Goal: Information Seeking & Learning: Find specific fact

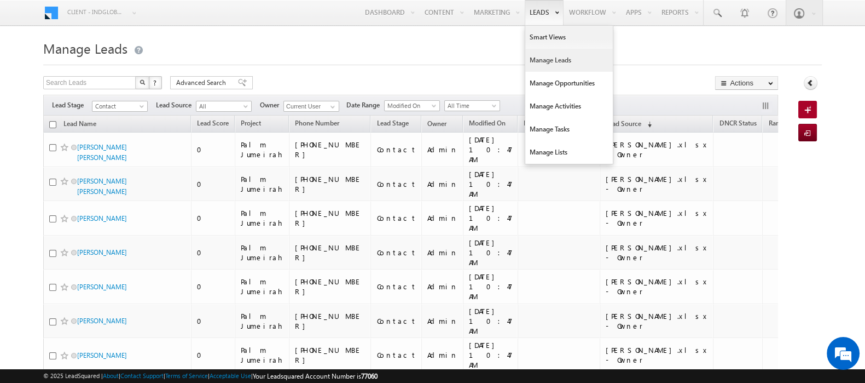
click at [539, 58] on link "Manage Leads" at bounding box center [569, 60] width 88 height 23
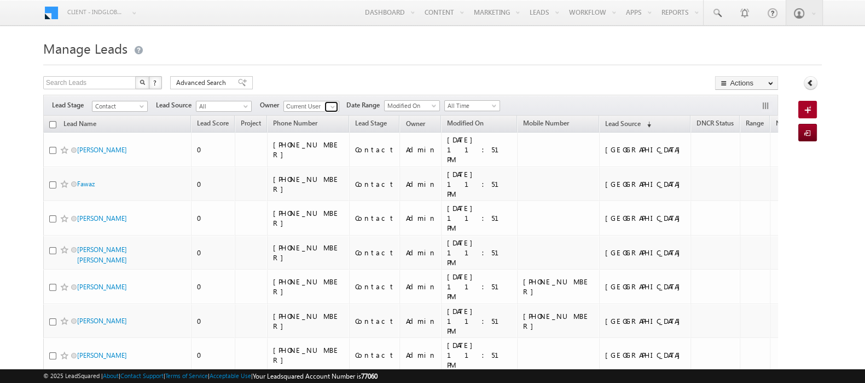
click at [333, 107] on span at bounding box center [332, 106] width 9 height 9
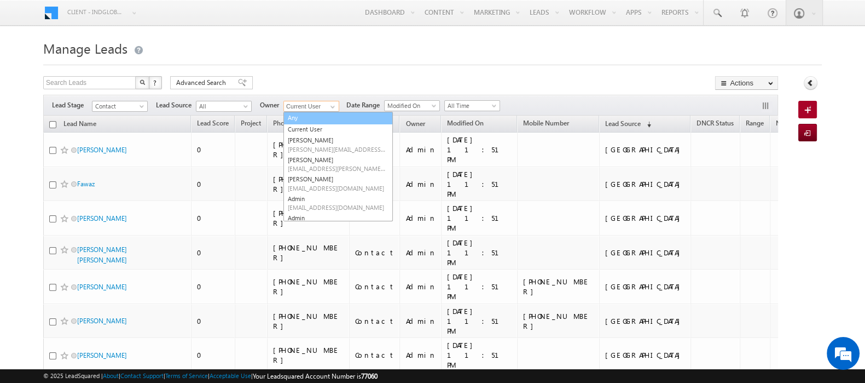
click at [301, 117] on link "Any" at bounding box center [338, 118] width 109 height 13
type input "Any"
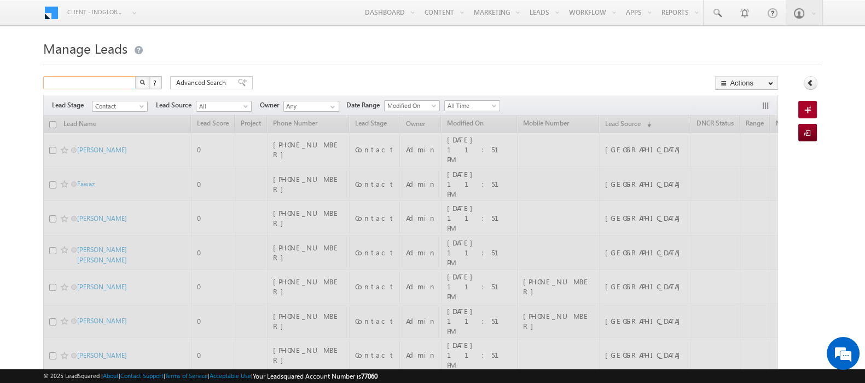
click at [107, 82] on input "text" at bounding box center [90, 82] width 94 height 13
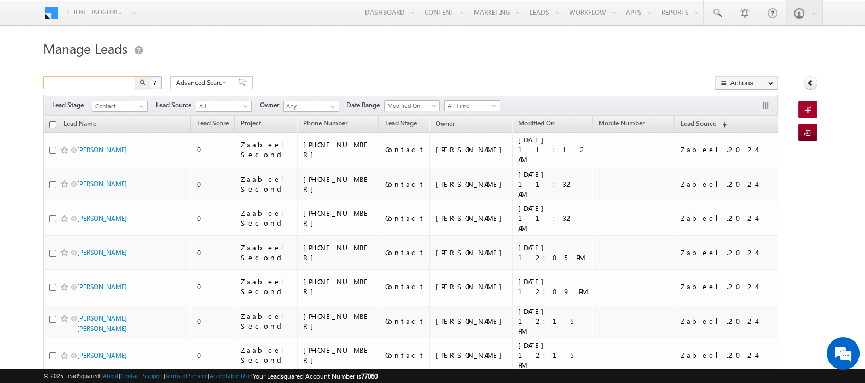
type input "5"
click at [69, 80] on input "0585403122" at bounding box center [90, 82] width 94 height 13
click at [142, 82] on img "button" at bounding box center [142, 81] width 5 height 5
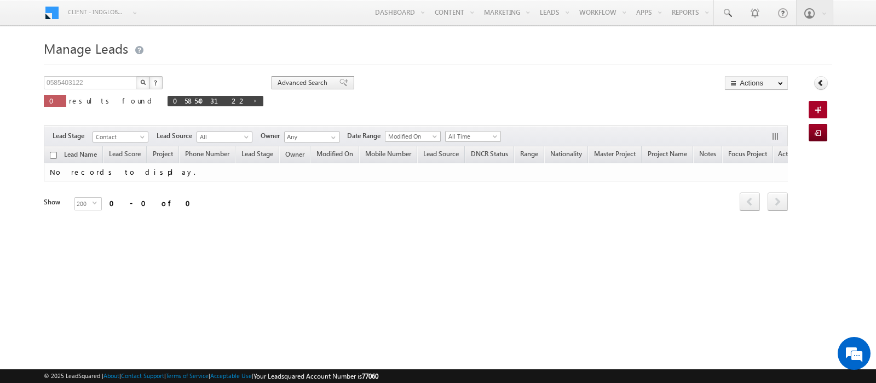
click at [278, 81] on span "Advanced Search" at bounding box center [304, 83] width 53 height 10
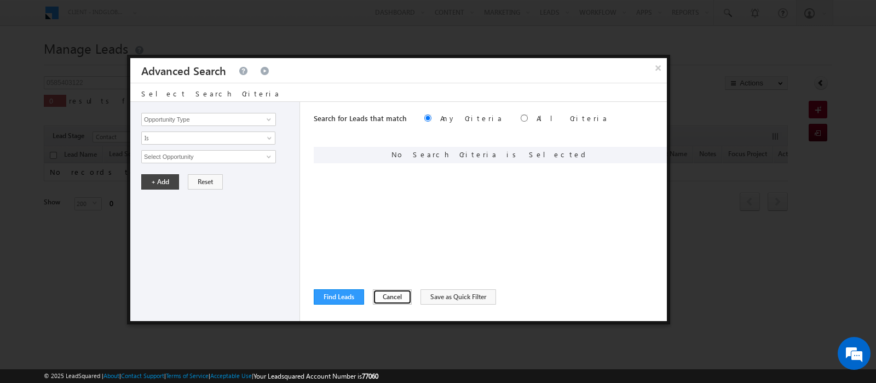
click at [389, 297] on button "Cancel" at bounding box center [392, 296] width 39 height 15
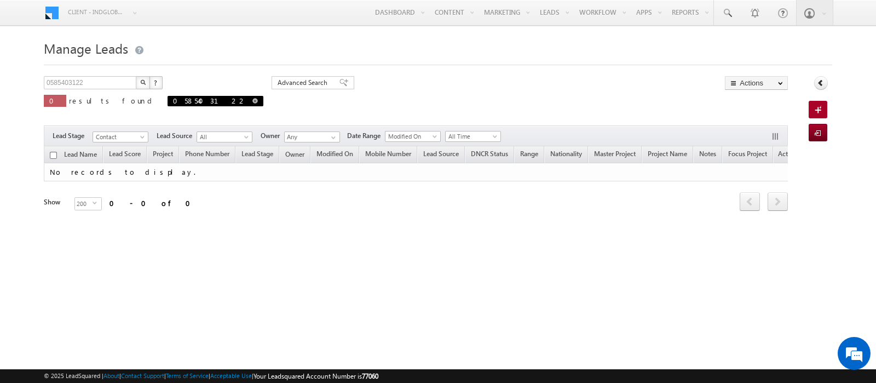
click at [252, 102] on span at bounding box center [254, 100] width 5 height 5
type input "Search Leads"
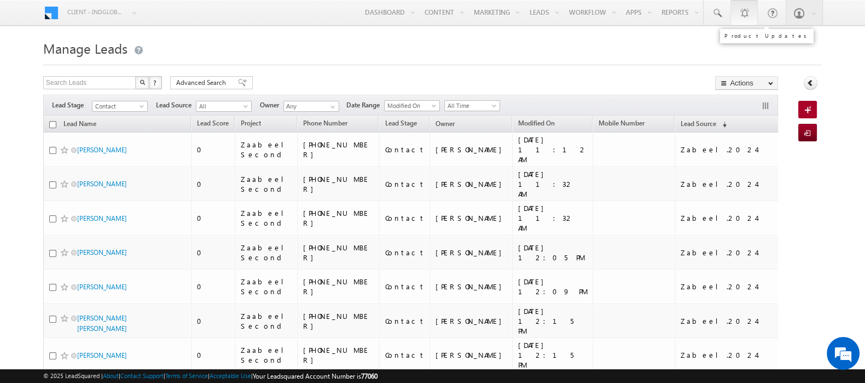
click at [731, 15] on link "1" at bounding box center [744, 12] width 27 height 25
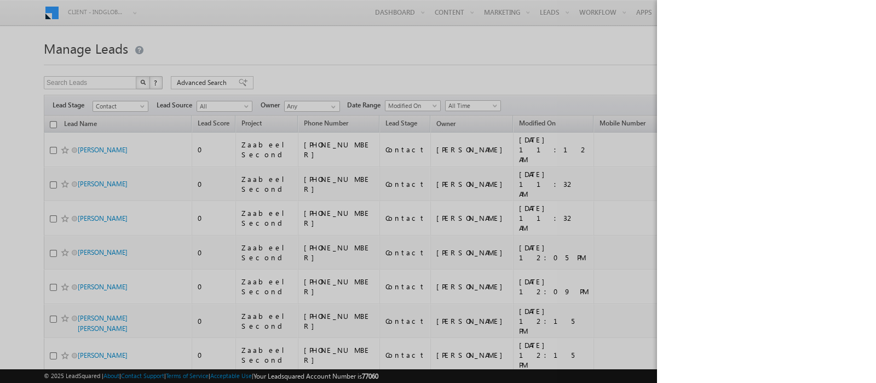
click at [551, 50] on div at bounding box center [438, 191] width 876 height 383
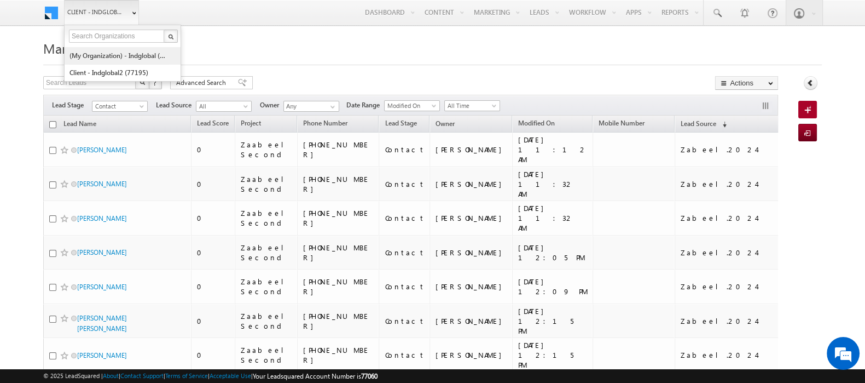
click at [126, 59] on link "(My Organization) - indglobal (48060)" at bounding box center [119, 55] width 100 height 17
click at [82, 57] on link "(My Organization) - indglobal (48060)" at bounding box center [119, 55] width 100 height 17
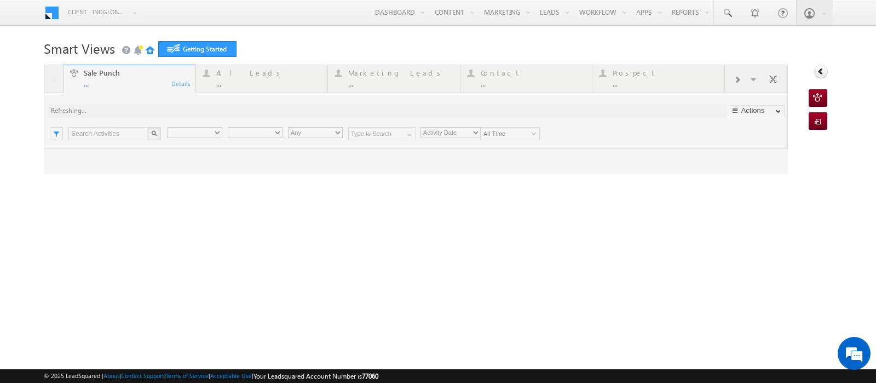
type input "Any Owner"
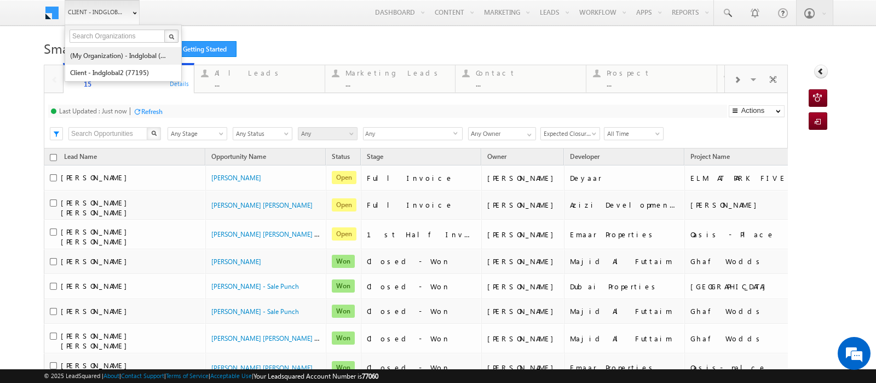
click at [105, 56] on link "(My Organization) - indglobal (48060)" at bounding box center [120, 55] width 100 height 17
